Goal: Information Seeking & Learning: Learn about a topic

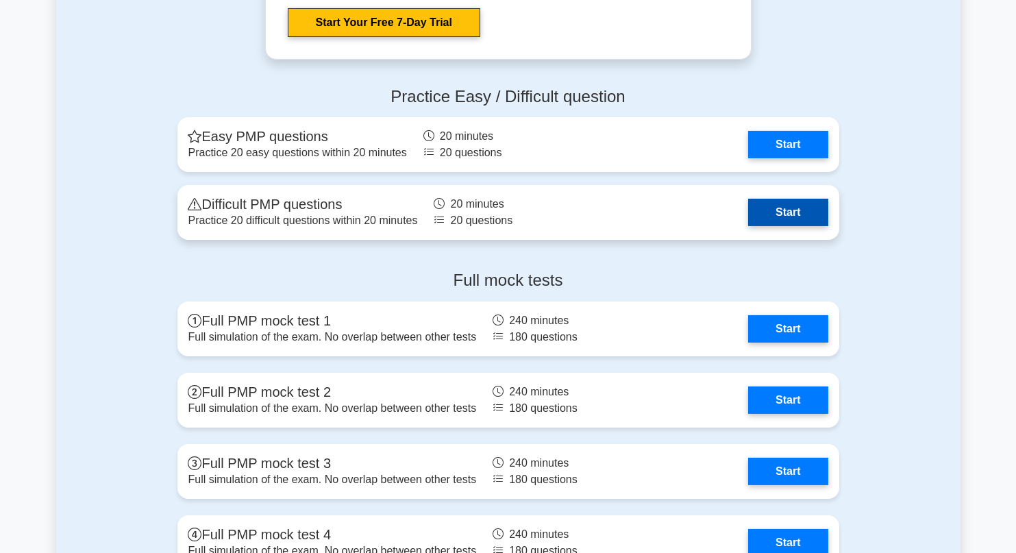
scroll to position [1508, 0]
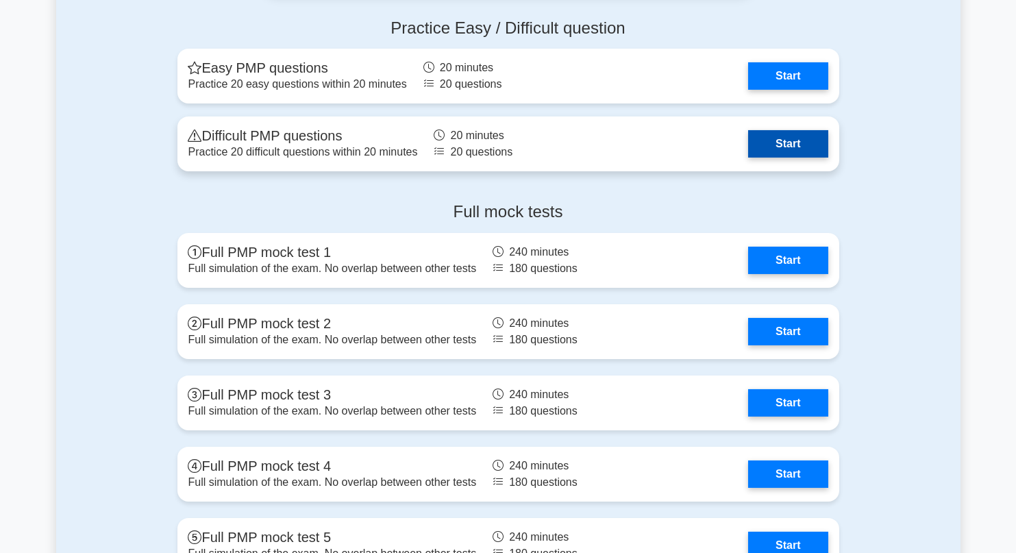
click at [774, 145] on link "Start" at bounding box center [787, 143] width 79 height 27
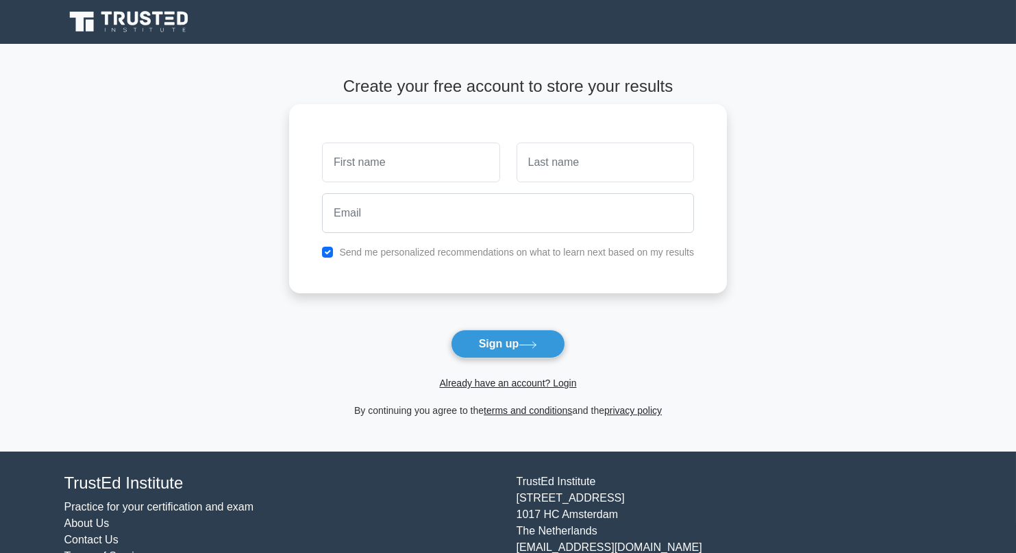
click at [379, 163] on input "text" at bounding box center [411, 163] width 178 height 40
type input "zsolt"
click at [569, 161] on input "text" at bounding box center [606, 163] width 178 height 40
type input "varga"
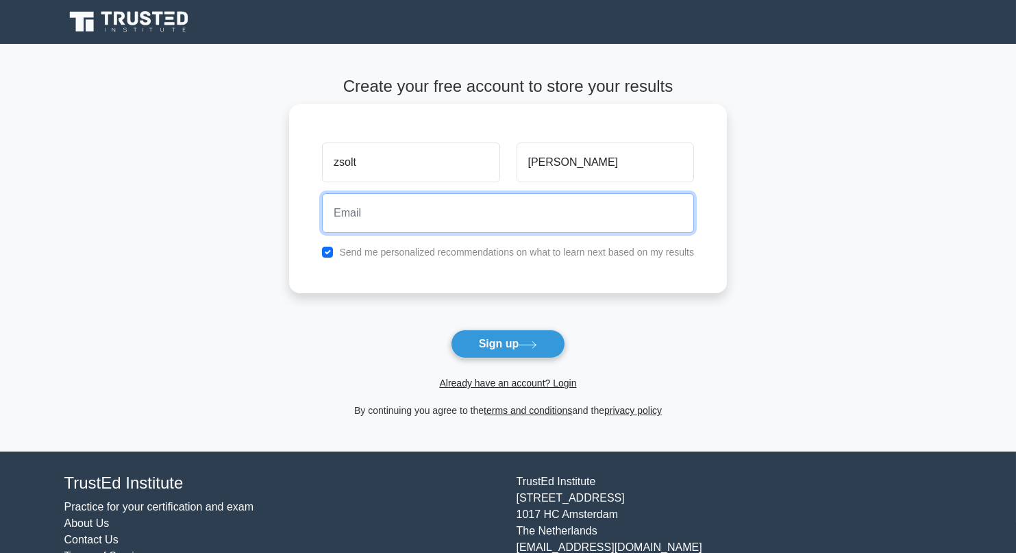
click at [391, 216] on input "email" at bounding box center [508, 213] width 372 height 40
type input "zsvarga999@gmail.com"
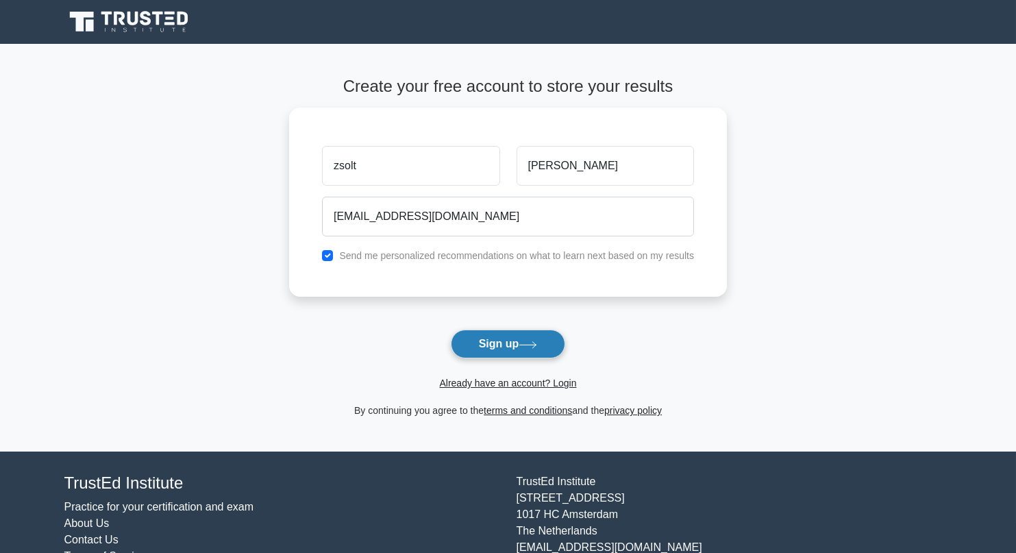
click at [498, 343] on button "Sign up" at bounding box center [508, 344] width 115 height 29
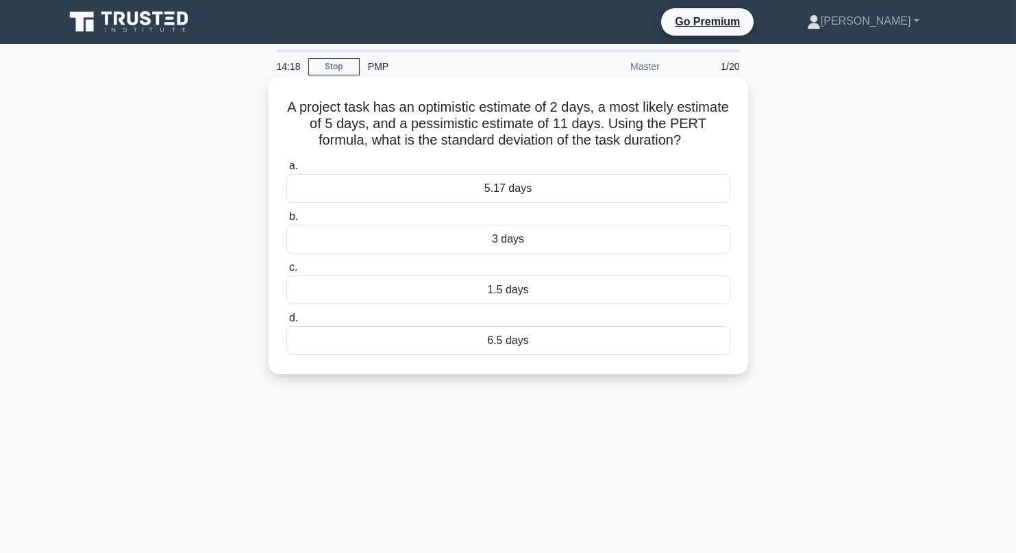
drag, startPoint x: 310, startPoint y: 107, endPoint x: 713, endPoint y: 142, distance: 403.8
click at [713, 142] on h5 "A project task has an optimistic estimate of 2 days, a most likely estimate of …" at bounding box center [508, 124] width 447 height 51
copy h5 "A project task has an optimistic estimate of 2 days, a most likely estimate of …"
click at [729, 141] on h5 "A project task has an optimistic estimate of 2 days, a most likely estimate of …" at bounding box center [508, 124] width 447 height 51
drag, startPoint x: 528, startPoint y: 286, endPoint x: 476, endPoint y: 291, distance: 52.9
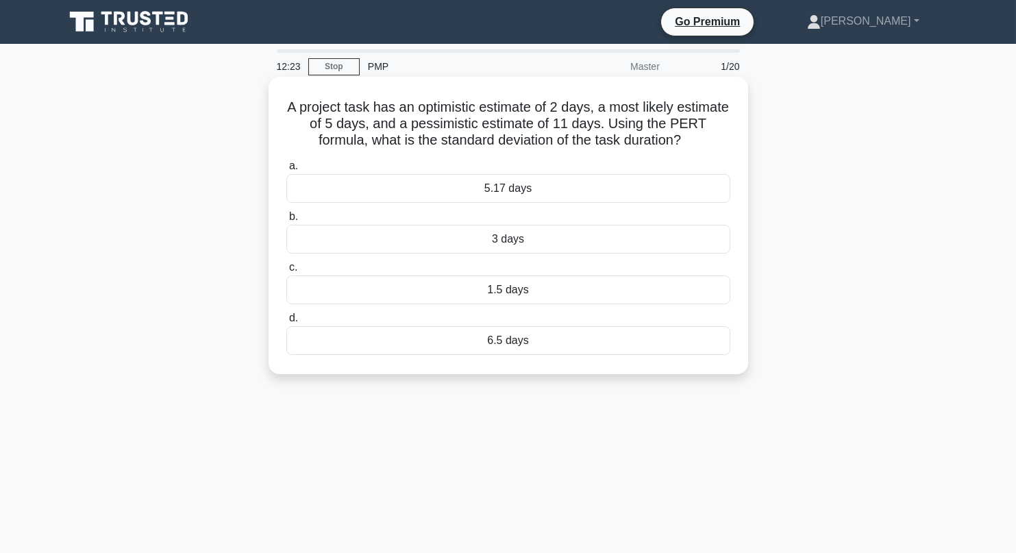
click at [476, 291] on div "1.5 days" at bounding box center [508, 290] width 444 height 29
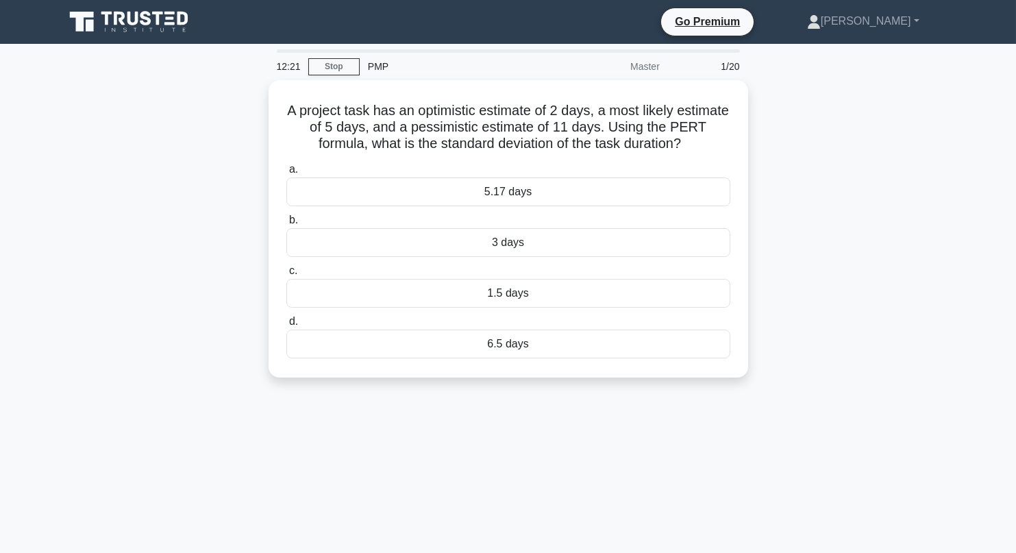
click at [913, 306] on div "A project task has an optimistic estimate of 2 days, a most likely estimate of …" at bounding box center [508, 237] width 905 height 314
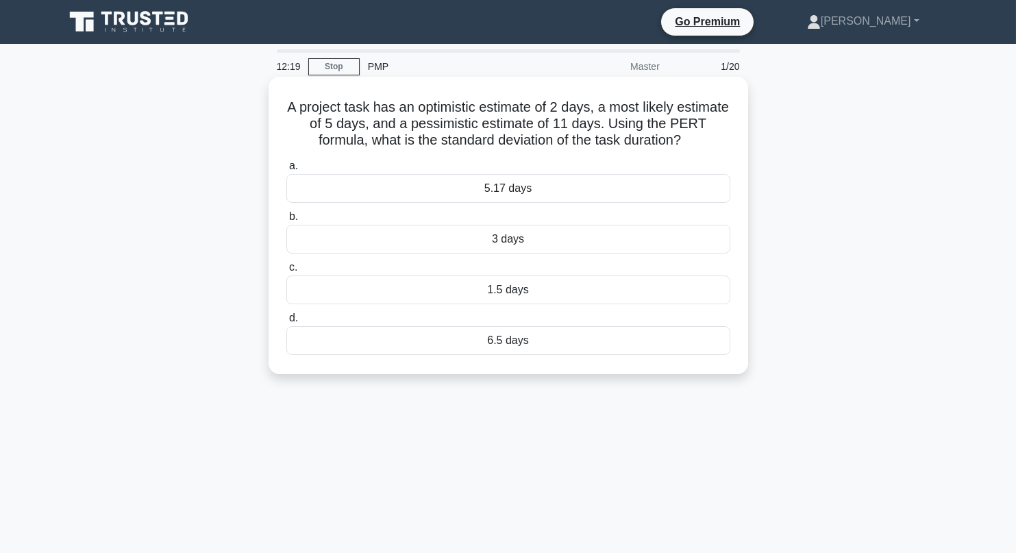
click at [310, 293] on div "1.5 days" at bounding box center [508, 290] width 444 height 29
click at [286, 272] on input "c. 1.5 days" at bounding box center [286, 267] width 0 height 9
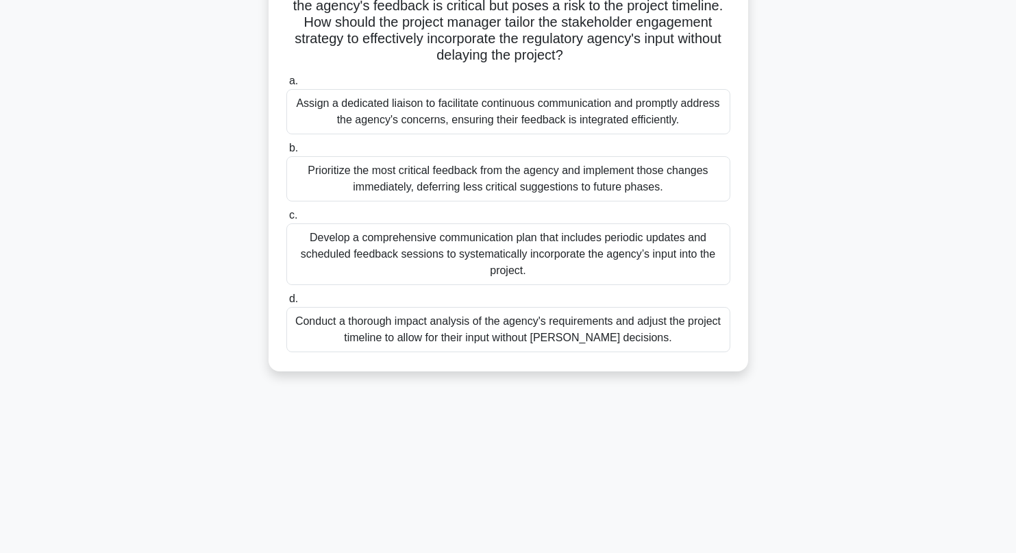
scroll to position [119, 0]
